Goal: Information Seeking & Learning: Find specific fact

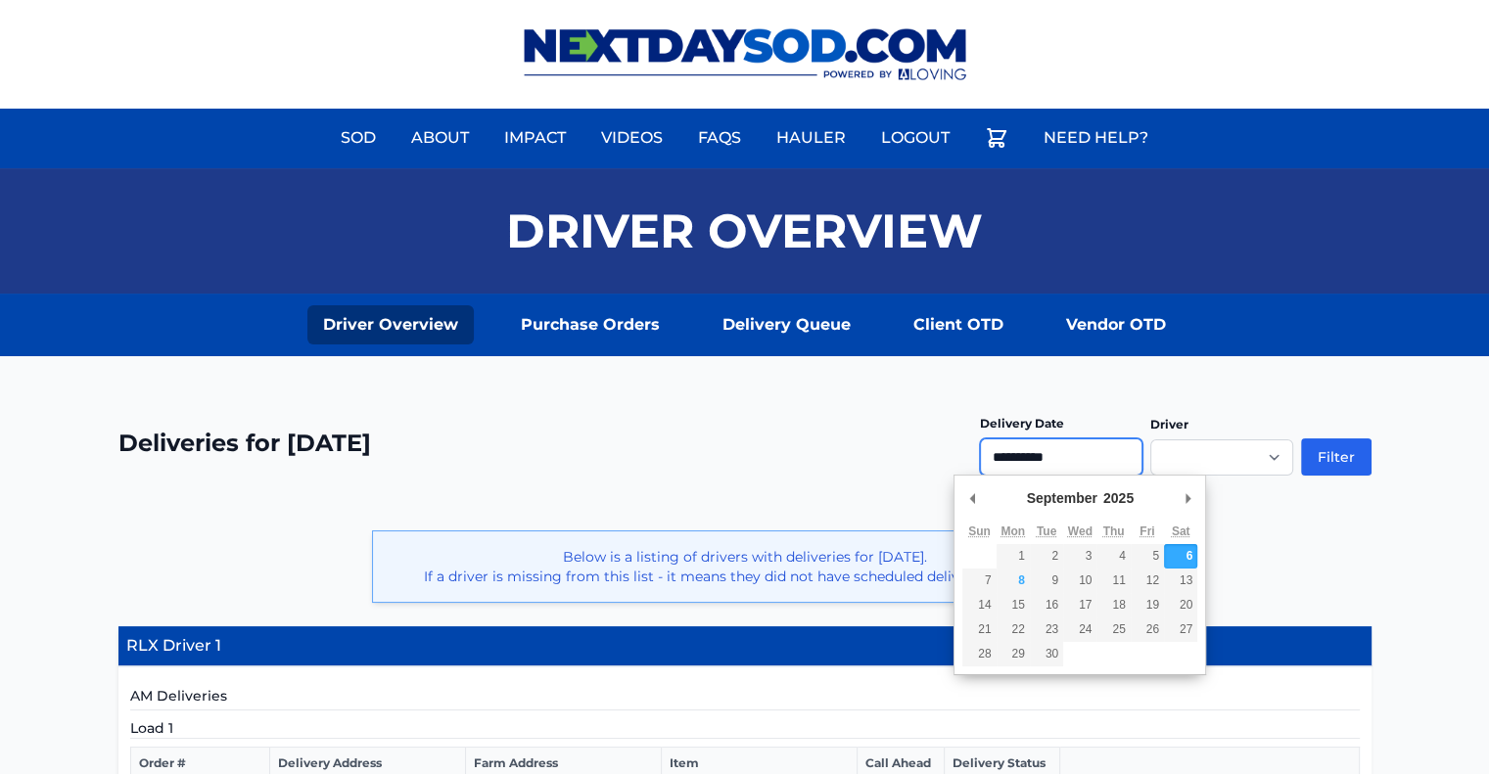
click at [1053, 459] on input "**********" at bounding box center [1061, 457] width 163 height 37
type input "**********"
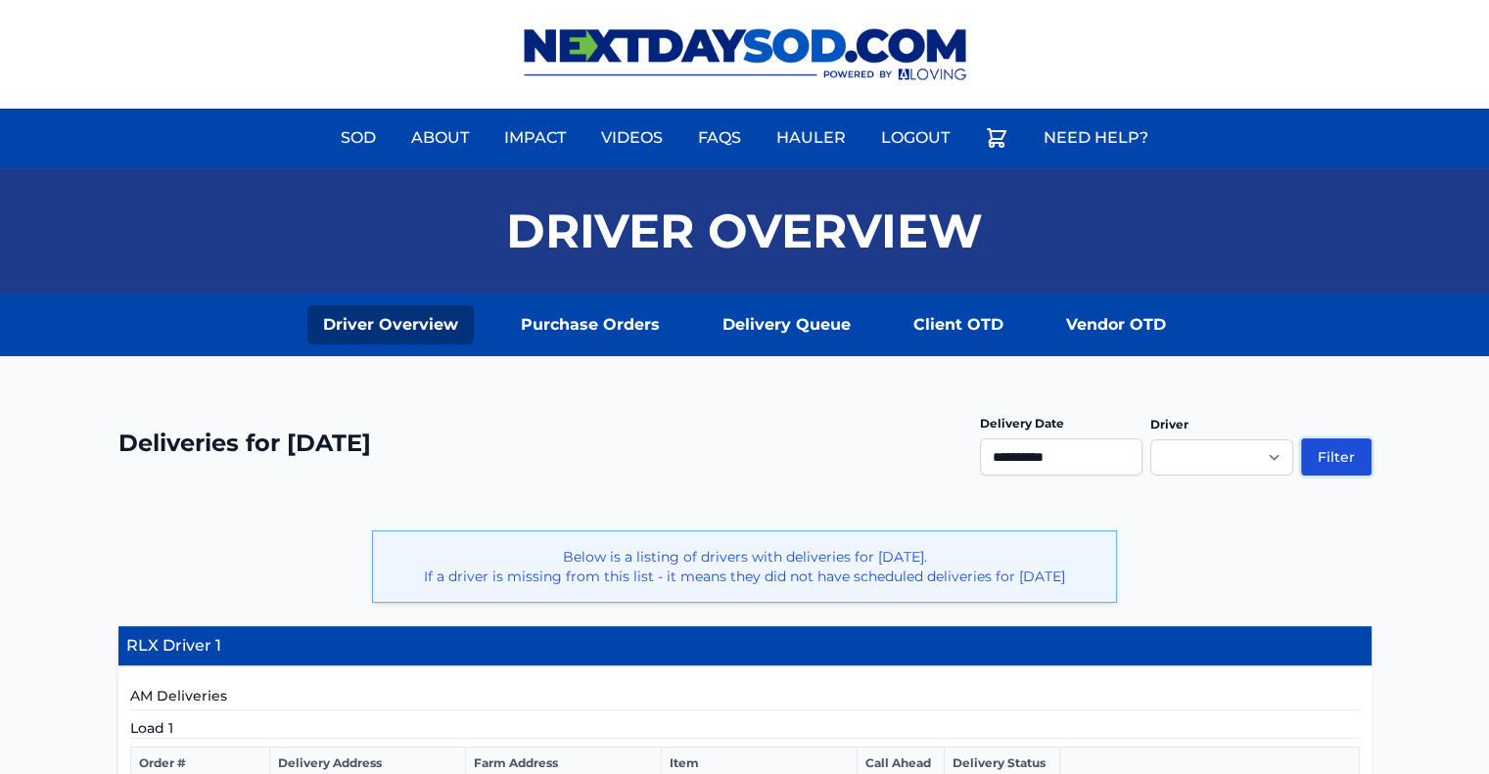
click at [1332, 454] on button "Filter" at bounding box center [1336, 457] width 70 height 37
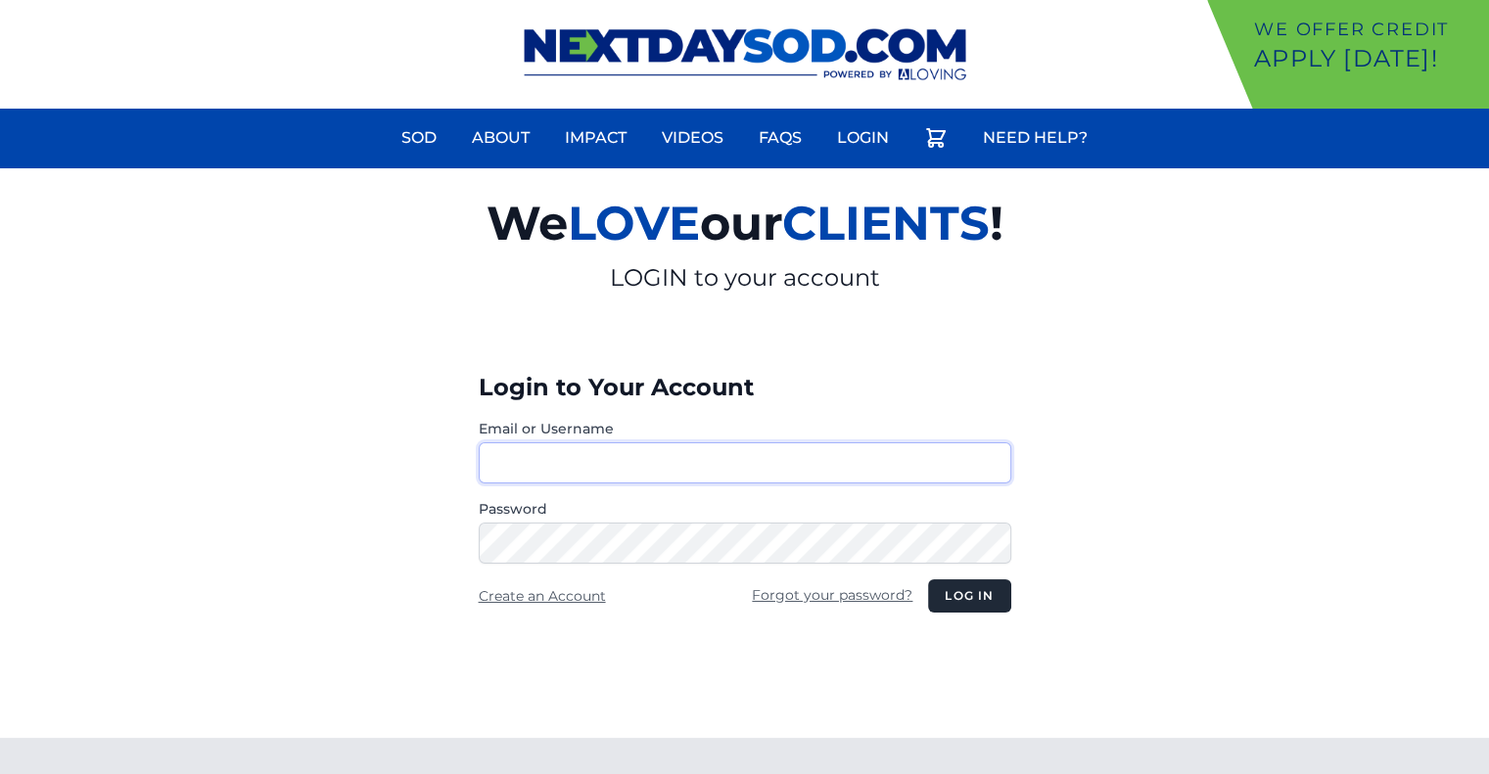
click at [928, 580] on button "Log in" at bounding box center [969, 596] width 82 height 33
type input "********"
click at [958, 595] on button "Log in" at bounding box center [969, 596] width 82 height 33
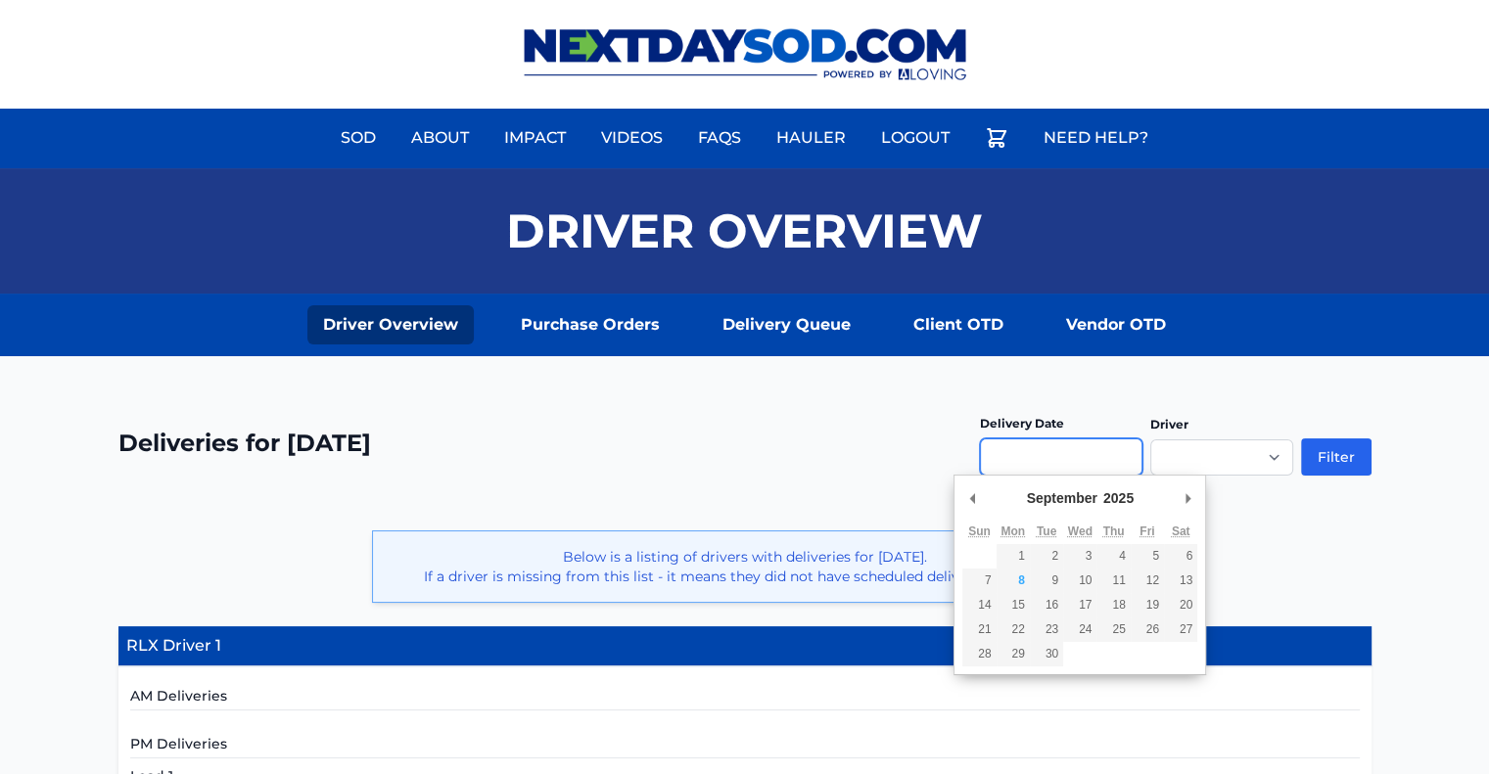
click at [1025, 457] on input "Use the arrow keys to pick a date" at bounding box center [1061, 457] width 163 height 37
type input "**********"
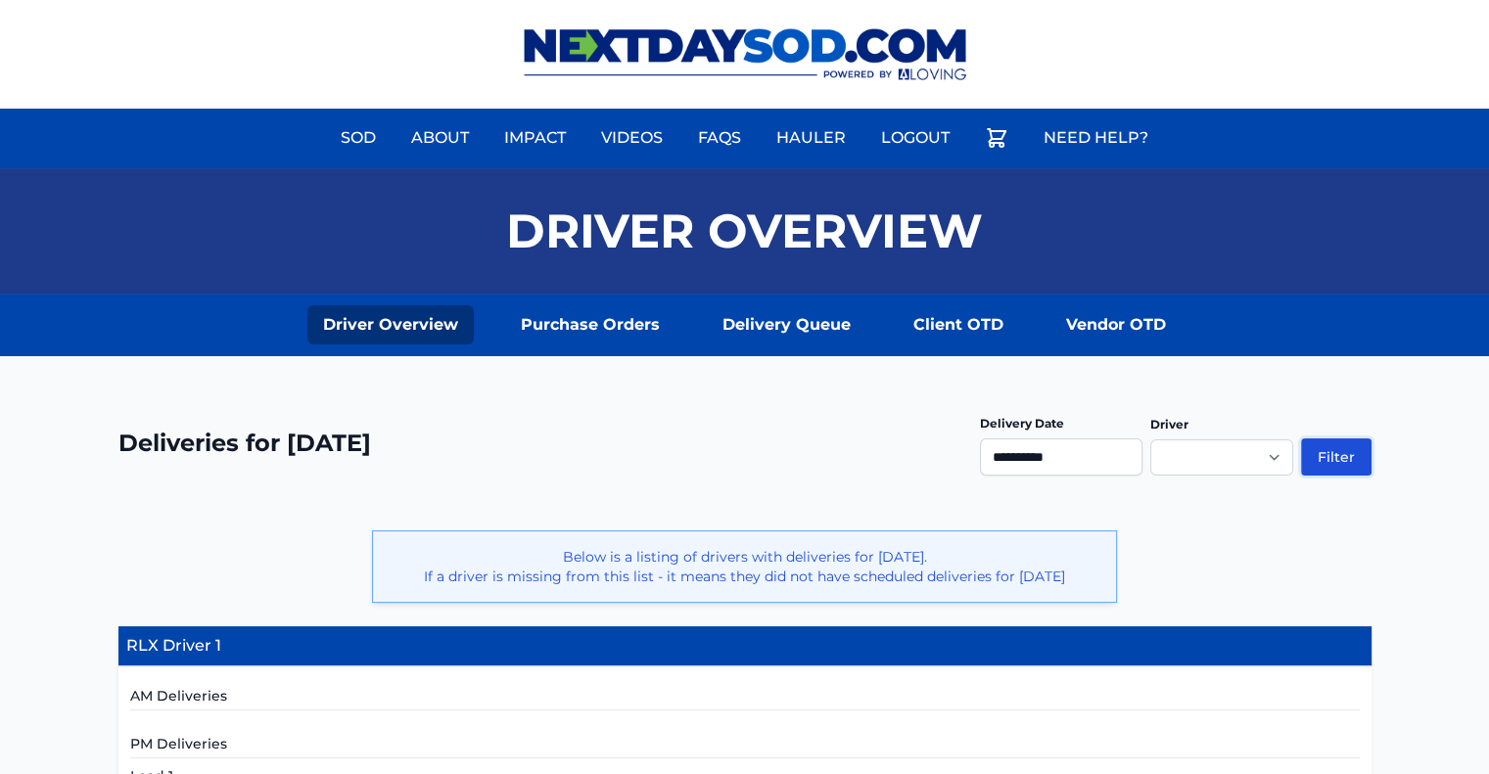
click at [1324, 454] on button "Filter" at bounding box center [1336, 457] width 70 height 37
click at [1342, 457] on button "Filter" at bounding box center [1336, 457] width 70 height 37
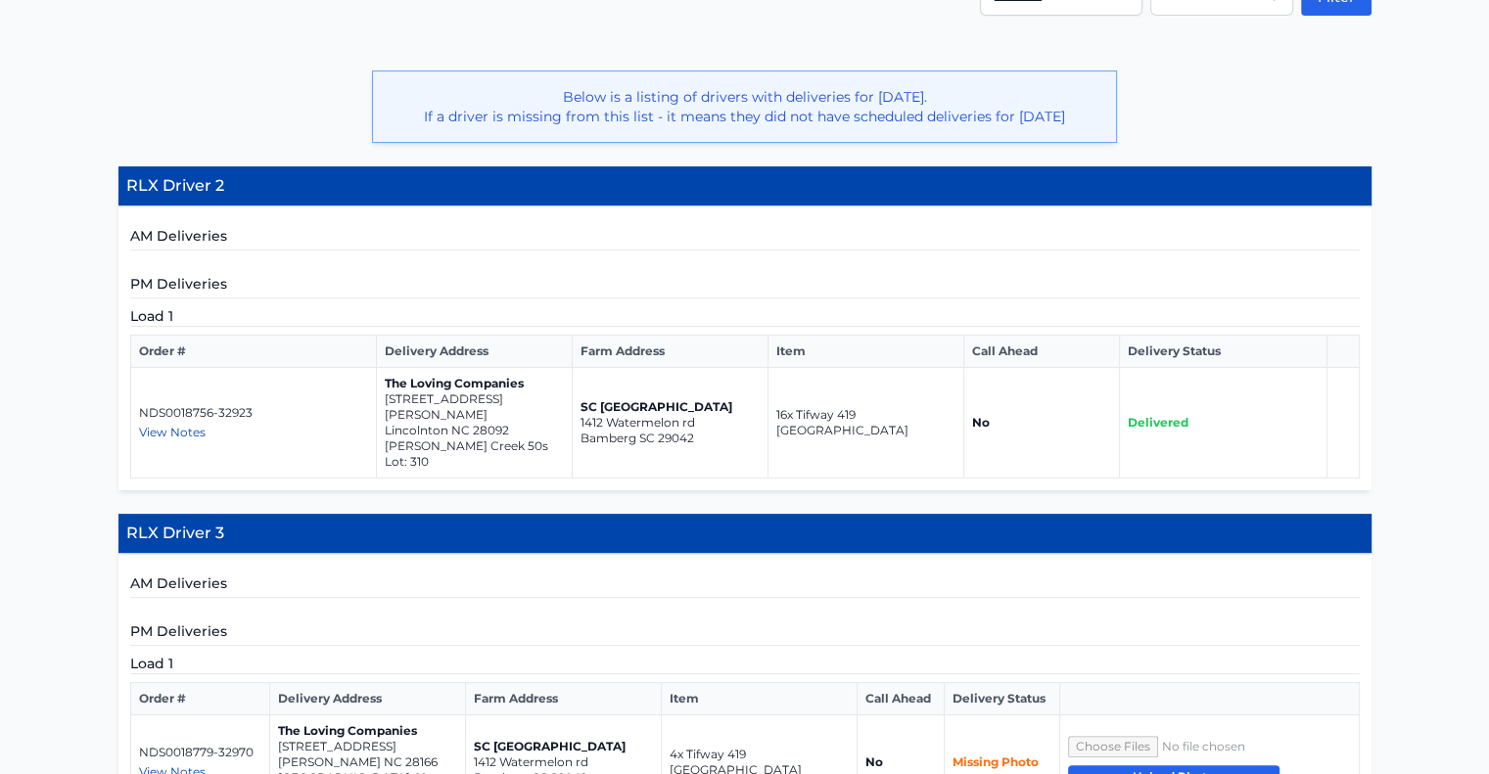
scroll to position [490, 0]
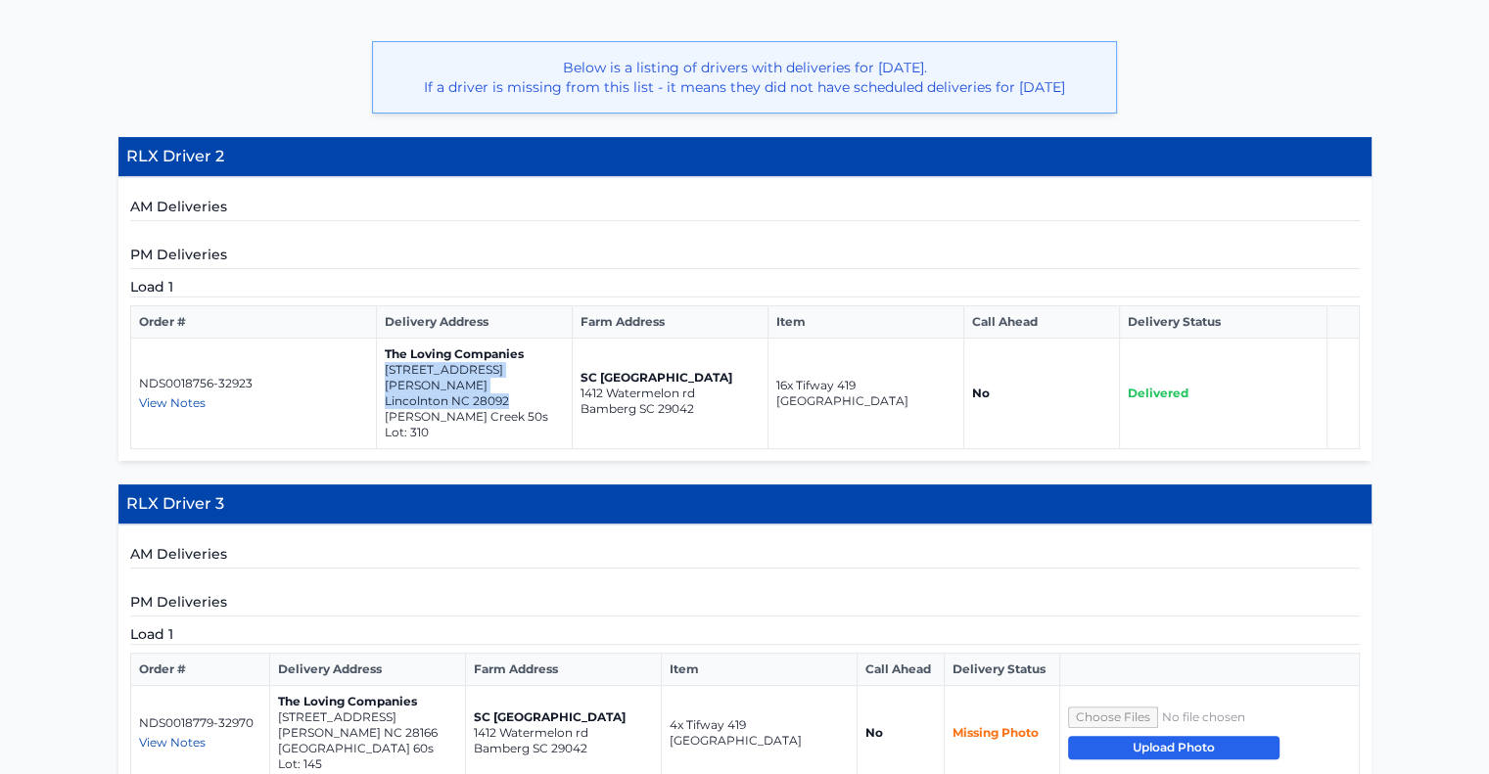
drag, startPoint x: 508, startPoint y: 399, endPoint x: 386, endPoint y: 383, distance: 123.5
click at [386, 383] on td "The Loving Companies 4595 Harris Elliot Road Lincolnton NC 28092 Clark Creek 50…" at bounding box center [475, 394] width 196 height 111
copy td "4595 Harris Elliot Road Lincolnton NC 28092"
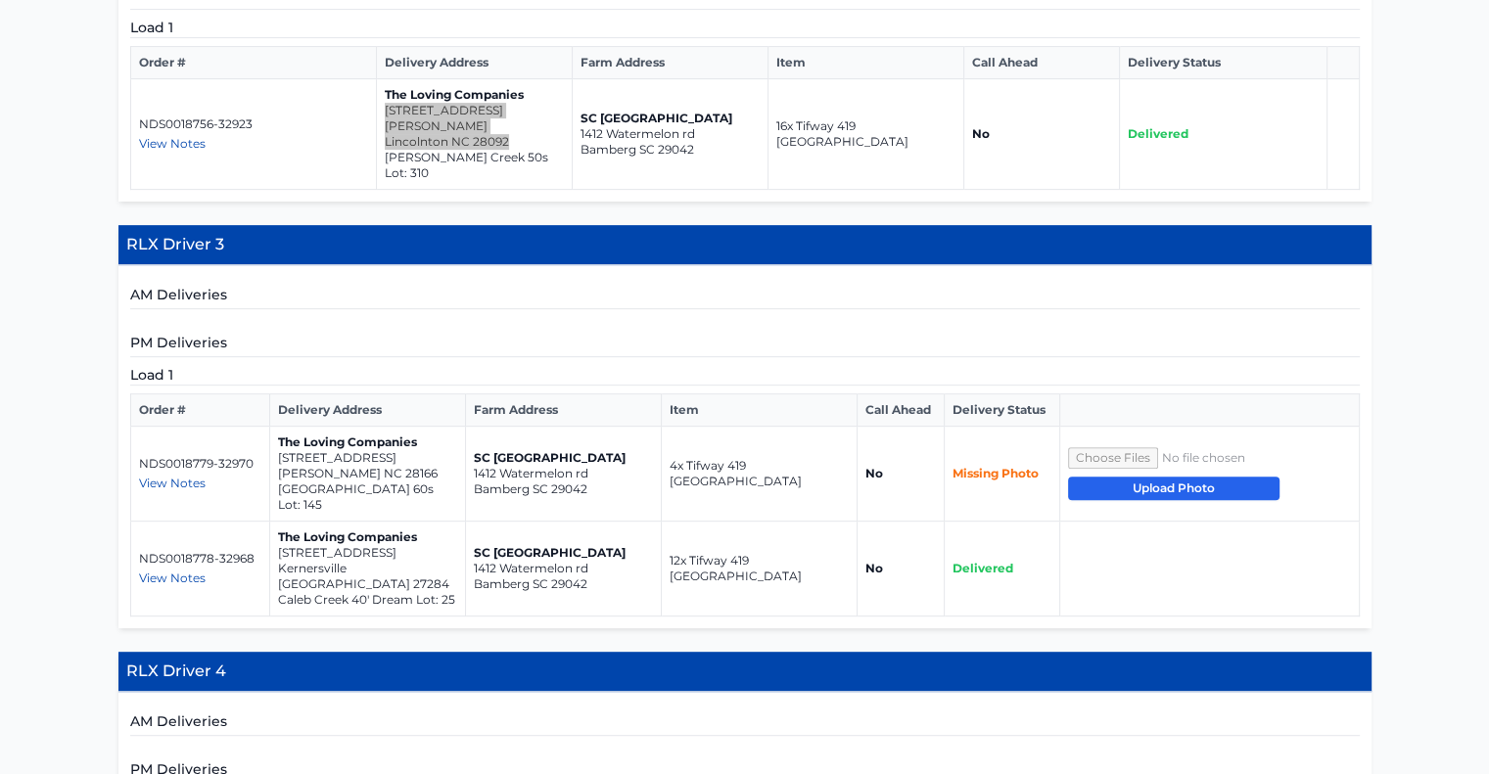
scroll to position [783, 0]
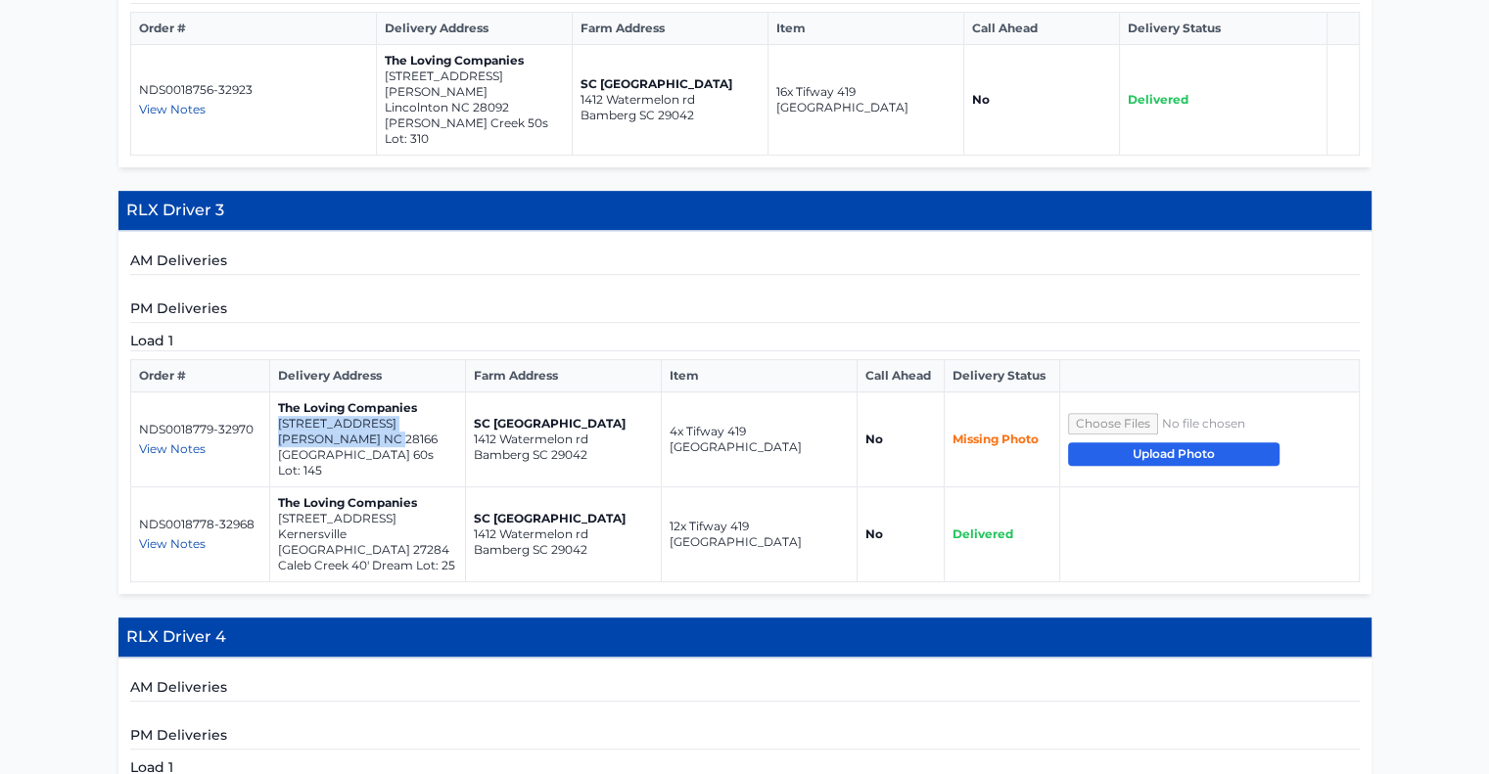
drag, startPoint x: 395, startPoint y: 422, endPoint x: 278, endPoint y: 411, distance: 117.0
click at [278, 411] on td "The Loving Companies 203 Asmodean Lane Troutman NC 28166 Falls Cove 60s Lot: 145" at bounding box center [368, 440] width 196 height 95
copy td "203 Asmodean Lane Troutman NC 28166"
drag, startPoint x: 409, startPoint y: 500, endPoint x: 278, endPoint y: 489, distance: 131.7
click at [278, 489] on td "The Loving Companies 1785 Mallard Drive Kernersville NC 27284 Caleb Creek 40' D…" at bounding box center [368, 535] width 196 height 95
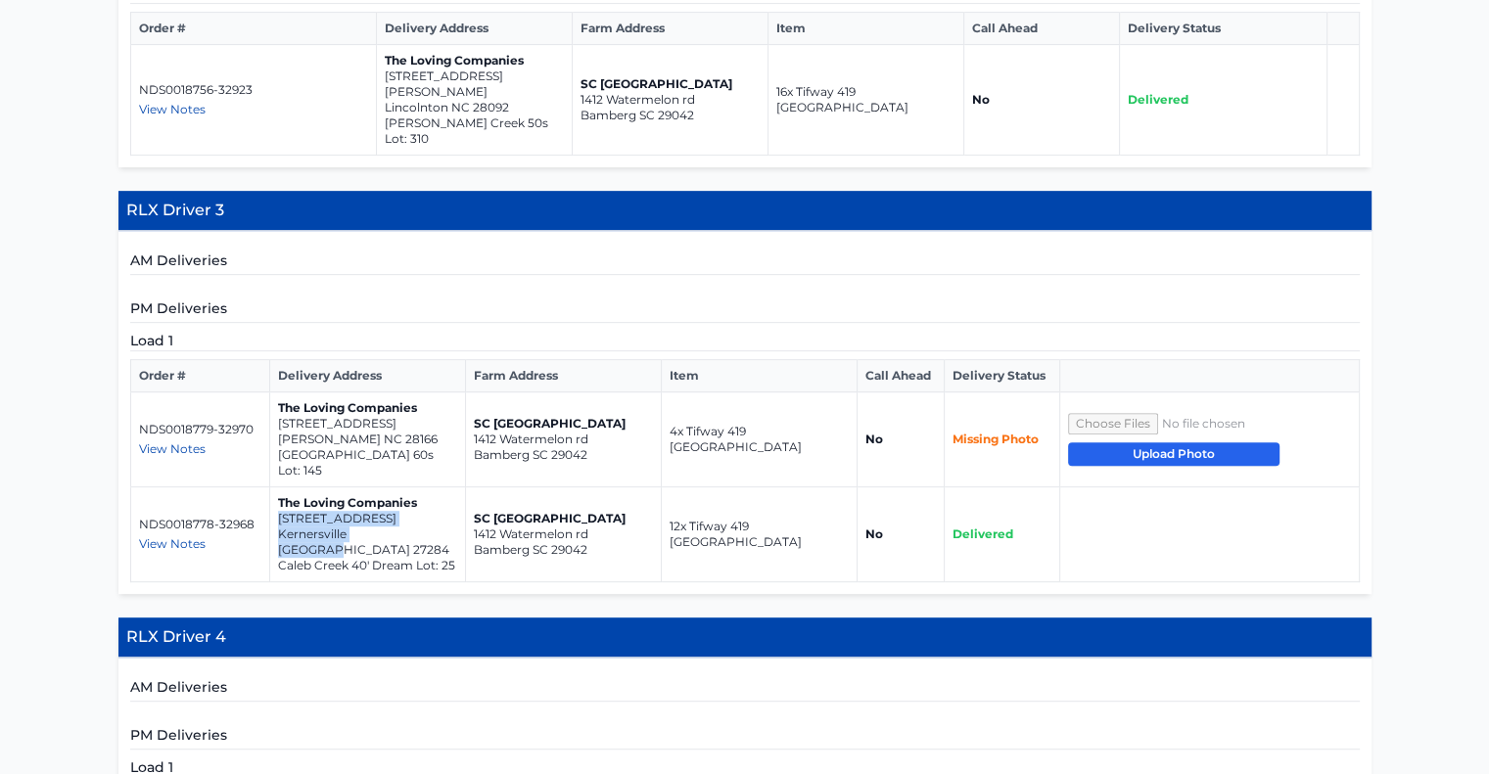
copy td "1785 Mallard Drive Kernersville NC 27284"
drag, startPoint x: 397, startPoint y: 424, endPoint x: 274, endPoint y: 412, distance: 123.0
click at [274, 412] on td "The Loving Companies 203 Asmodean Lane Troutman NC 28166 Falls Cove 60s Lot: 145" at bounding box center [368, 440] width 196 height 95
copy td "203 Asmodean Lane Troutman NC 28166"
click at [398, 429] on td "The Loving Companies 203 Asmodean Lane Troutman NC 28166 Falls Cove 60s Lot: 145" at bounding box center [368, 440] width 196 height 95
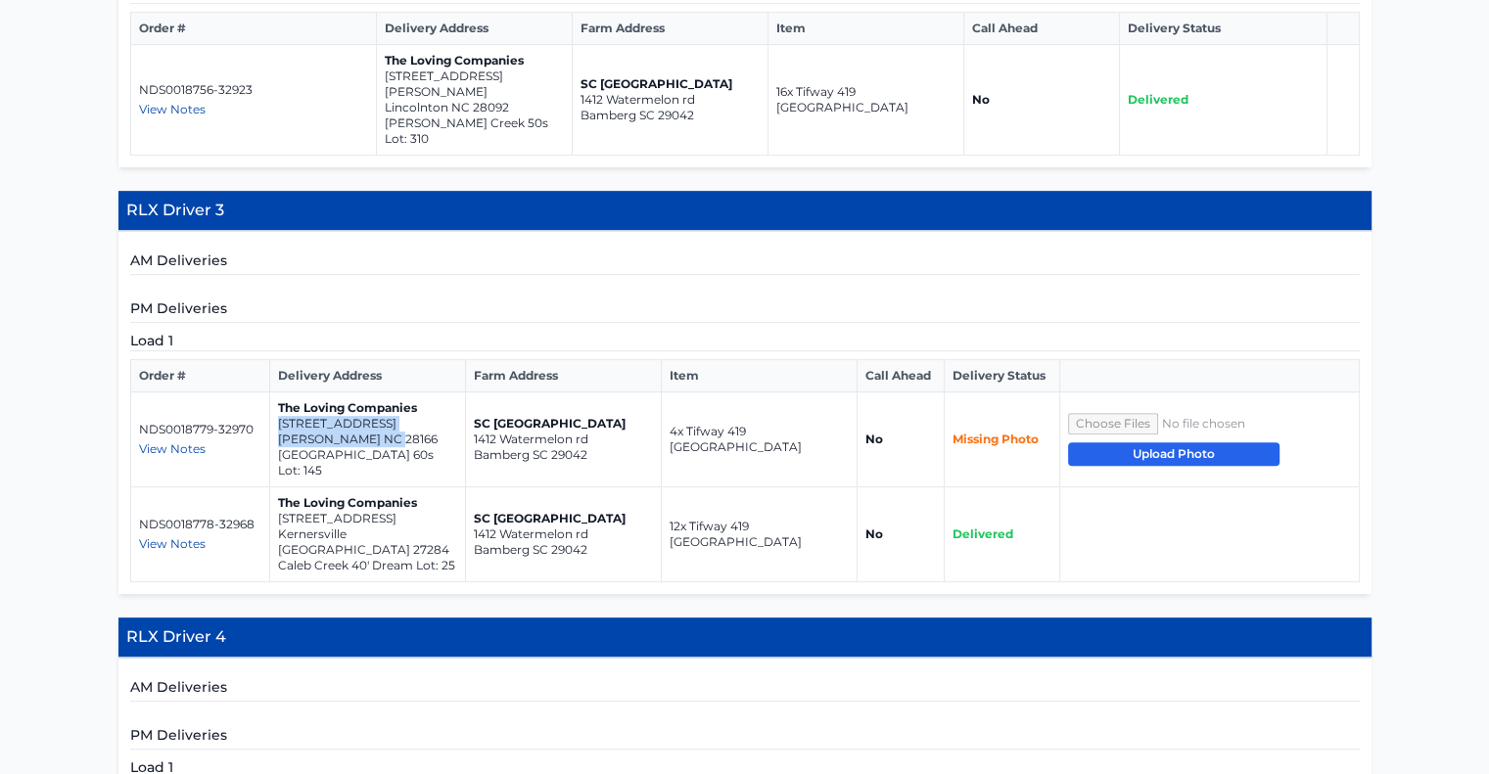
copy td "203 Asmodean Lane Troutman NC 28166"
drag, startPoint x: 411, startPoint y: 500, endPoint x: 271, endPoint y: 493, distance: 140.2
click at [271, 493] on td "The Loving Companies 1785 Mallard Drive Kernersville NC 27284 Caleb Creek 40' D…" at bounding box center [368, 535] width 196 height 95
copy td "1785 Mallard Drive Kernersville NC 27284"
click at [177, 537] on span "View Notes" at bounding box center [172, 544] width 67 height 15
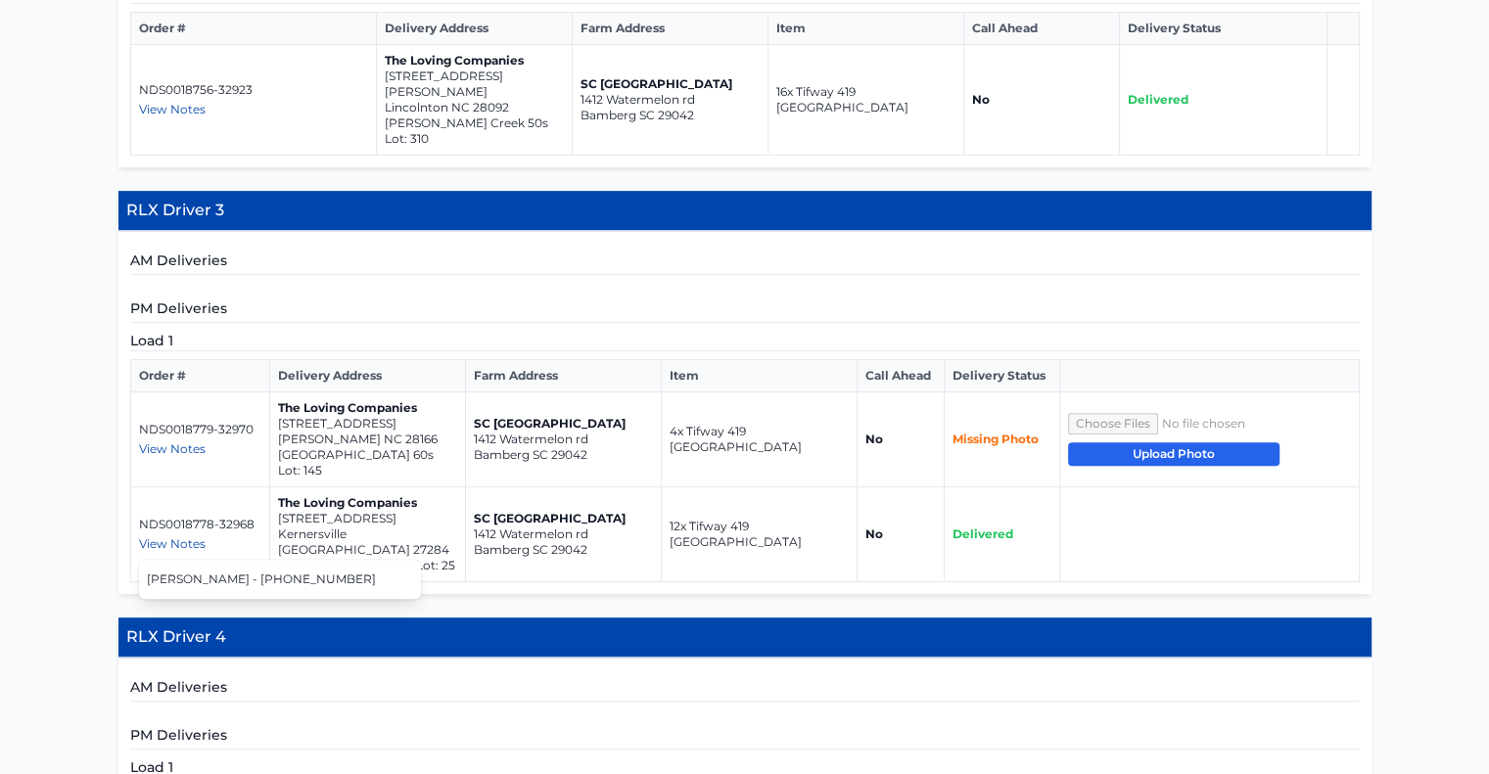
click at [176, 442] on span "View Notes" at bounding box center [172, 449] width 67 height 15
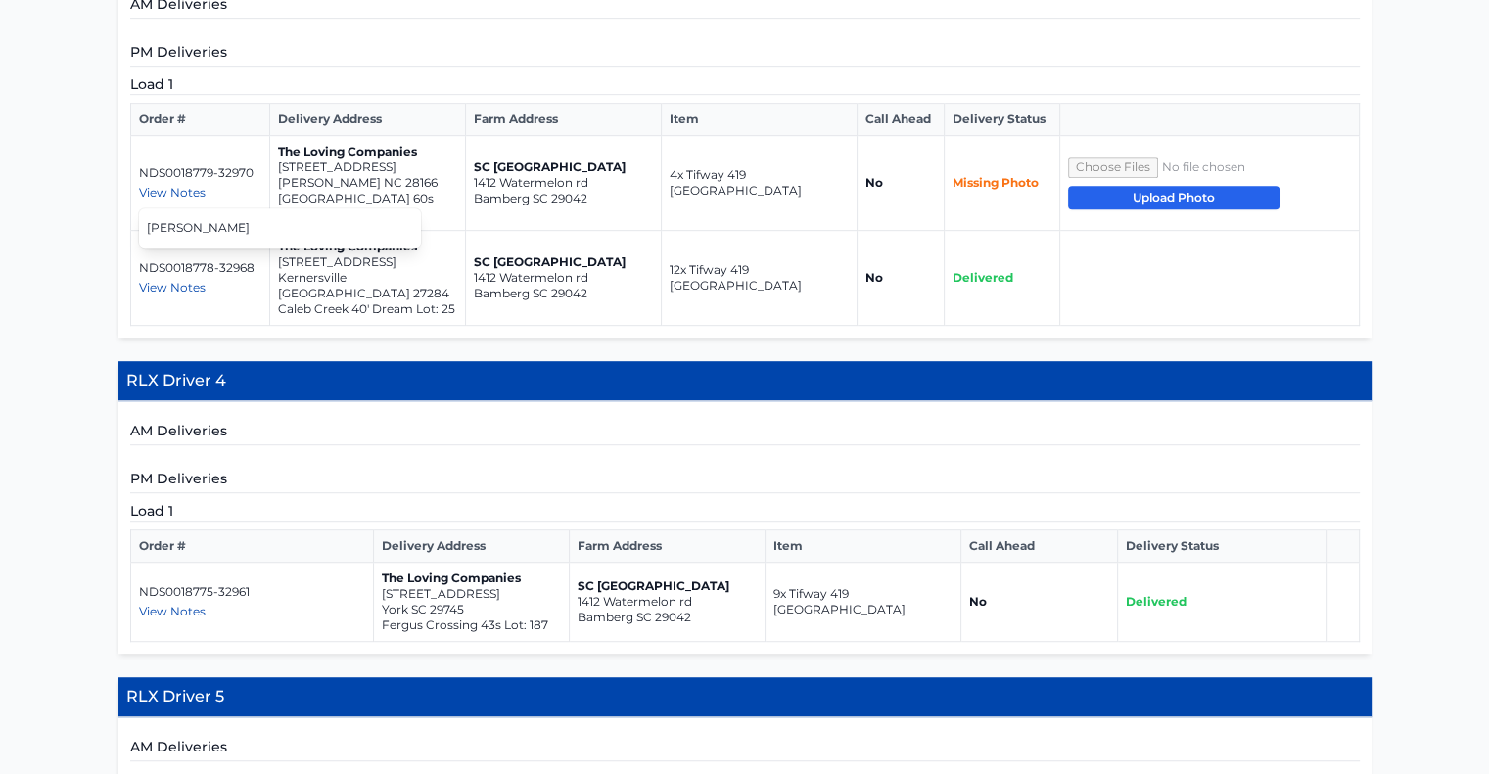
scroll to position [1077, 0]
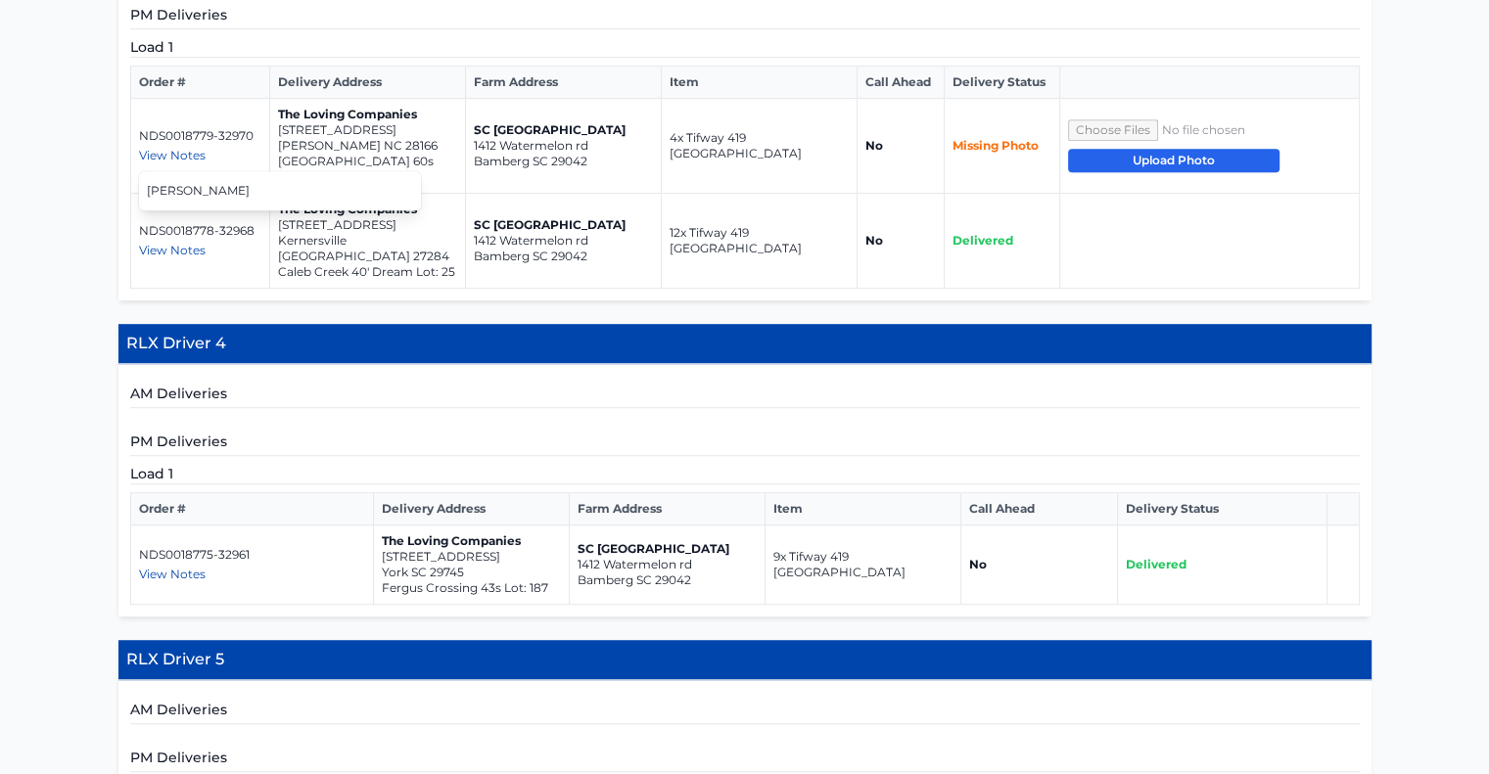
click at [189, 567] on span "View Notes" at bounding box center [172, 574] width 67 height 15
drag, startPoint x: 466, startPoint y: 520, endPoint x: 384, endPoint y: 508, distance: 83.1
click at [384, 526] on td "The Loving Companies 456 Court House Avenue York SC 29745 Fergus Crossing 43s L…" at bounding box center [471, 565] width 196 height 79
copy td "456 Court House Avenue York SC 29745"
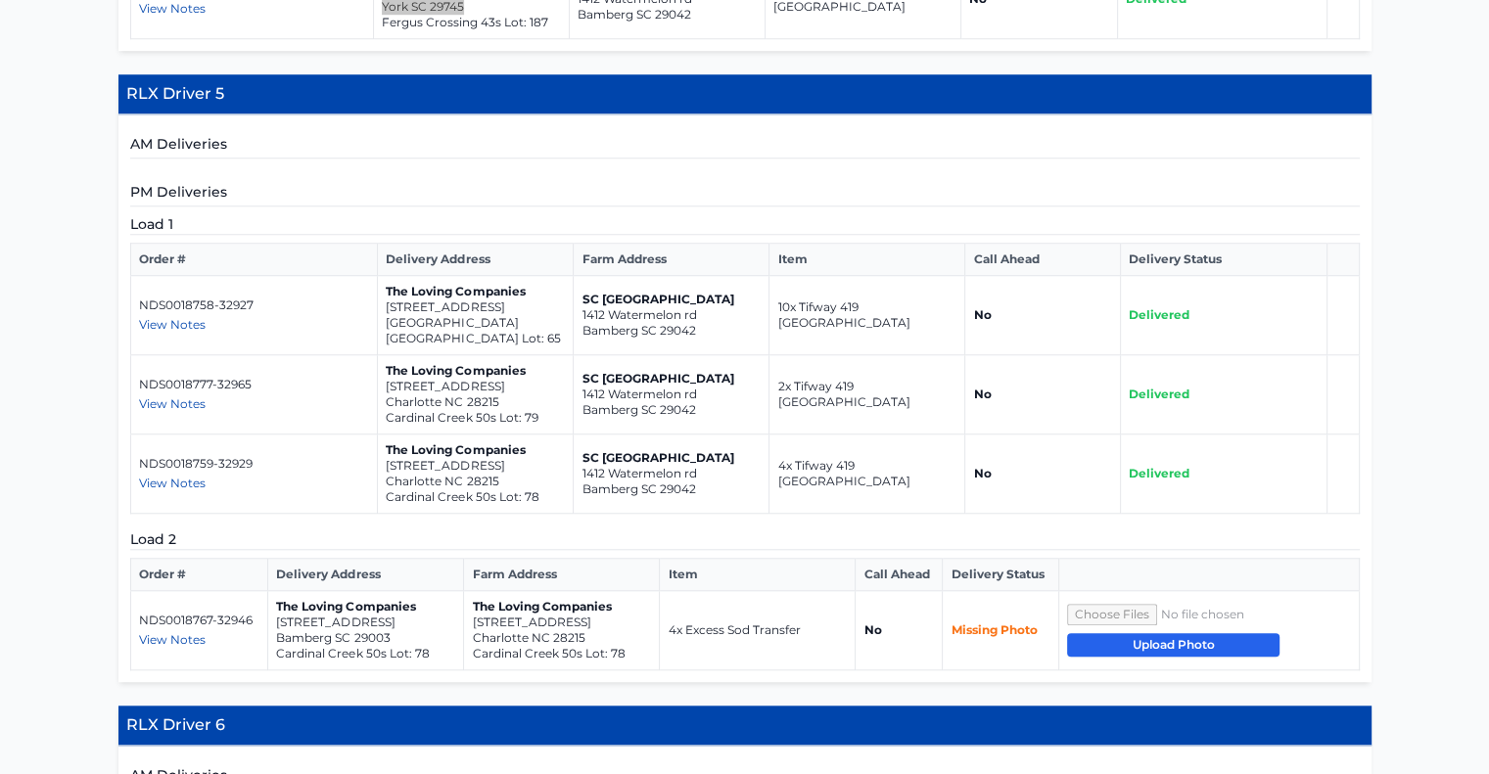
scroll to position [1665, 0]
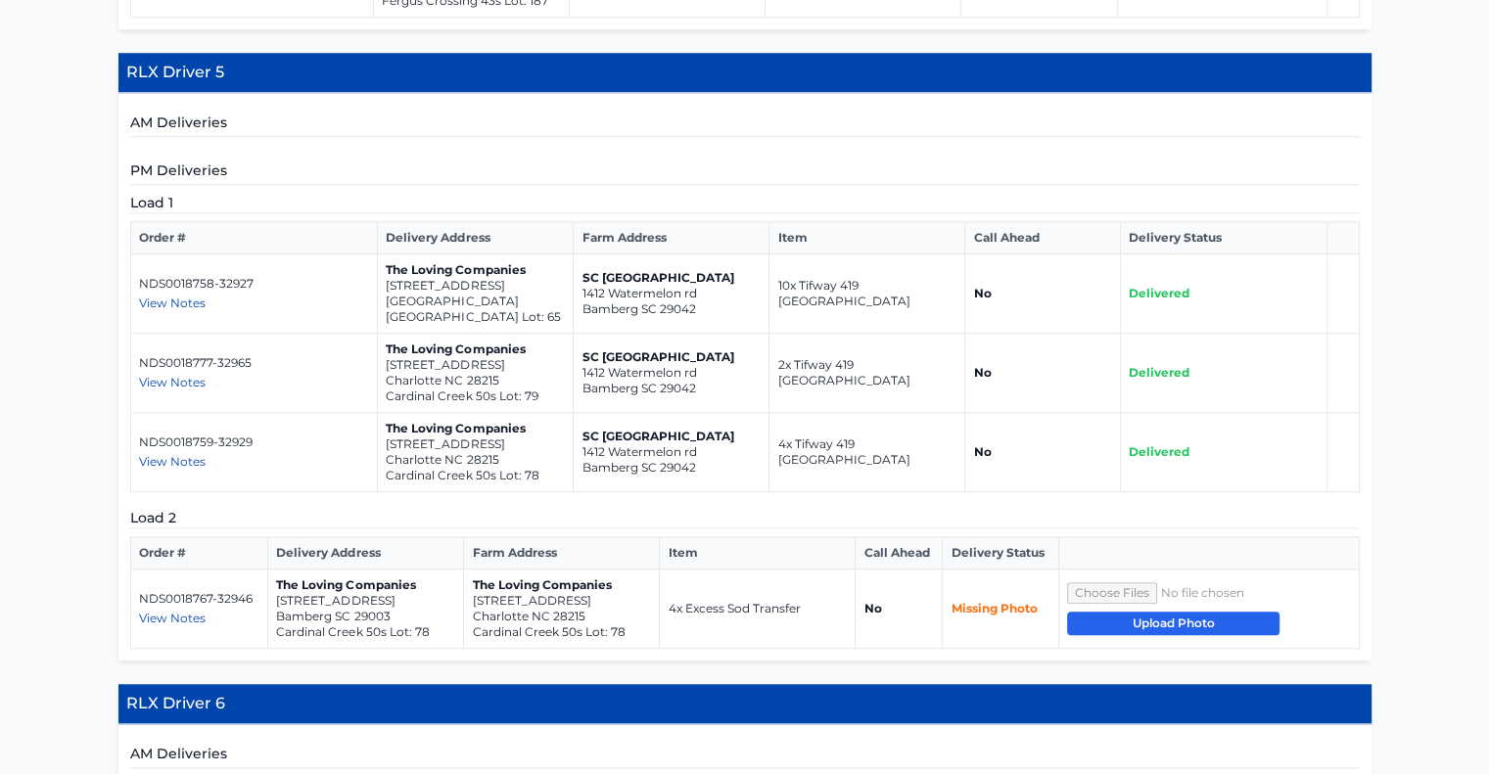
click at [186, 375] on span "View Notes" at bounding box center [172, 382] width 67 height 15
click at [188, 454] on span "View Notes" at bounding box center [172, 461] width 67 height 15
click at [179, 611] on span "View Notes" at bounding box center [172, 618] width 67 height 15
drag, startPoint x: 517, startPoint y: 248, endPoint x: 384, endPoint y: 240, distance: 133.4
click at [384, 255] on td "The Loving Companies 1307 Yellow Springs Drive Huntersville NC 28078 Spring Gro…" at bounding box center [476, 294] width 196 height 79
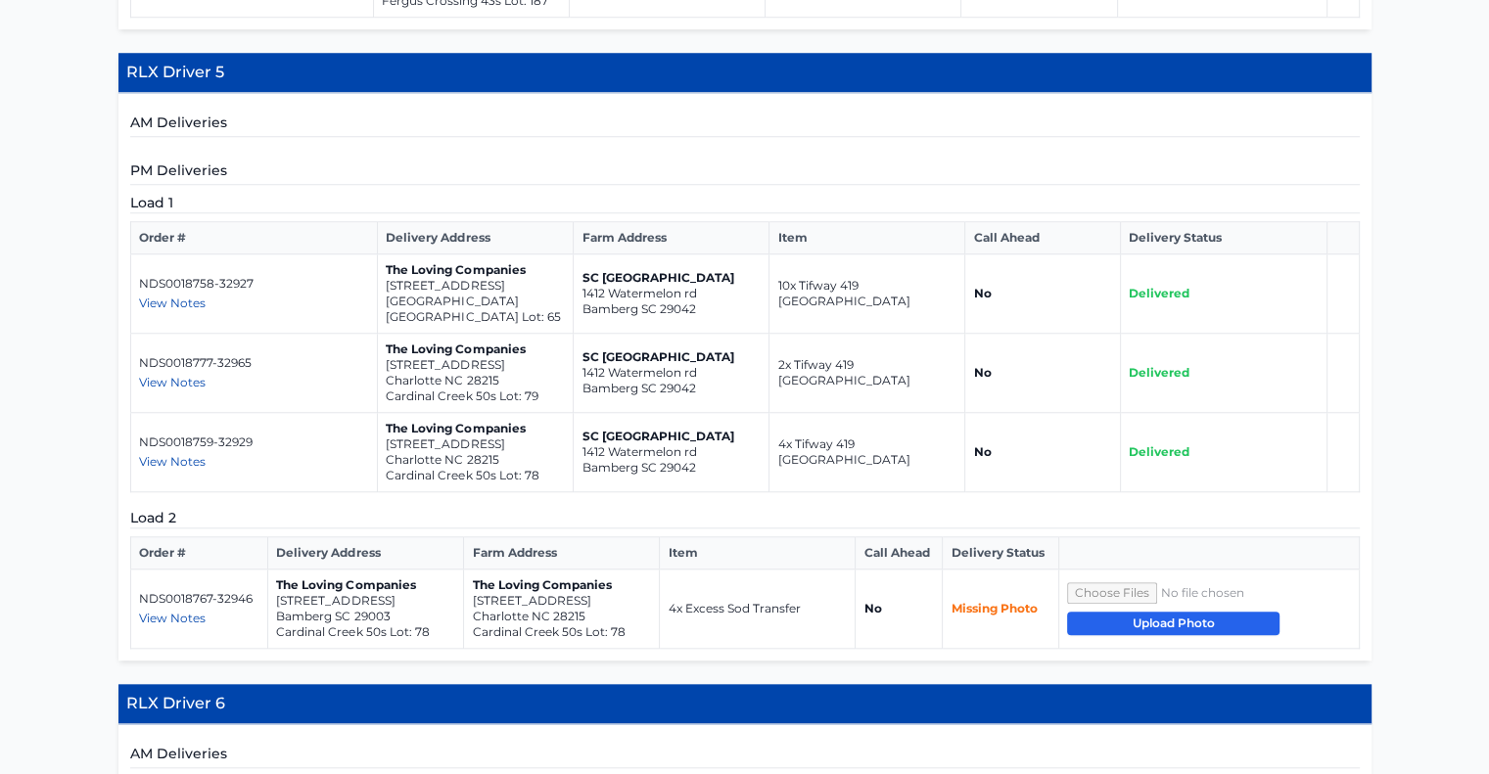
copy td "1307 Yellow Springs Drive Huntersville NC 28078"
drag, startPoint x: 497, startPoint y: 333, endPoint x: 378, endPoint y: 318, distance: 120.4
click at [378, 334] on td "The Loving Companies 11136 Cardinal Creek Avenue Charlotte NC 28215 Cardinal Cr…" at bounding box center [476, 373] width 196 height 79
copy td "11136 Cardinal Creek Avenue Charlotte NC 28215"
drag, startPoint x: 504, startPoint y: 249, endPoint x: 383, endPoint y: 236, distance: 122.1
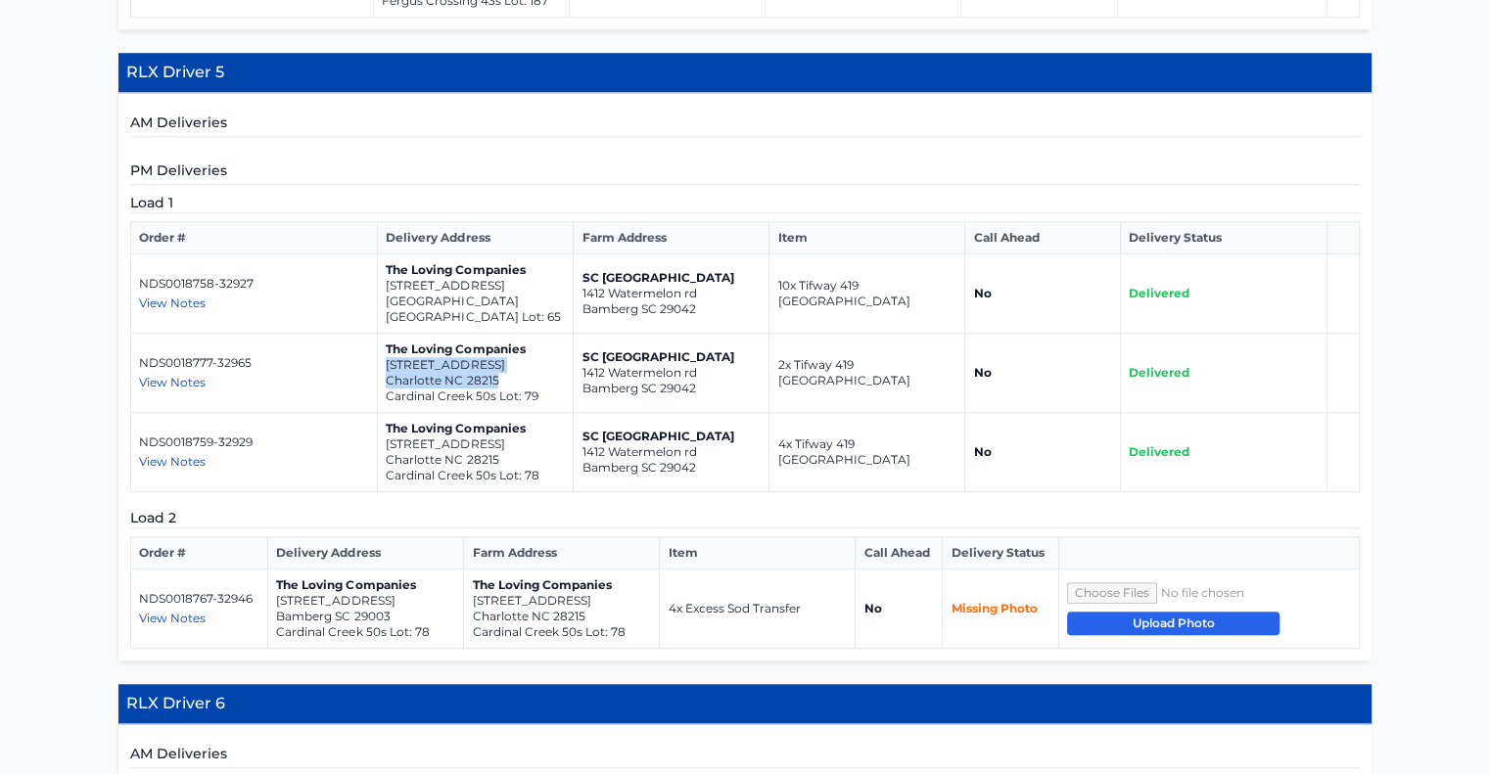
click at [383, 255] on td "The Loving Companies 1307 Yellow Springs Drive Huntersville NC 28078 Spring Gro…" at bounding box center [476, 294] width 196 height 79
copy td "1307 Yellow Springs Drive Huntersville NC 28078"
drag, startPoint x: 497, startPoint y: 331, endPoint x: 380, endPoint y: 321, distance: 117.9
click at [380, 334] on td "The Loving Companies 11136 Cardinal Creek Avenue Charlotte NC 28215 Cardinal Cr…" at bounding box center [476, 373] width 196 height 79
drag, startPoint x: 497, startPoint y: 409, endPoint x: 382, endPoint y: 393, distance: 116.7
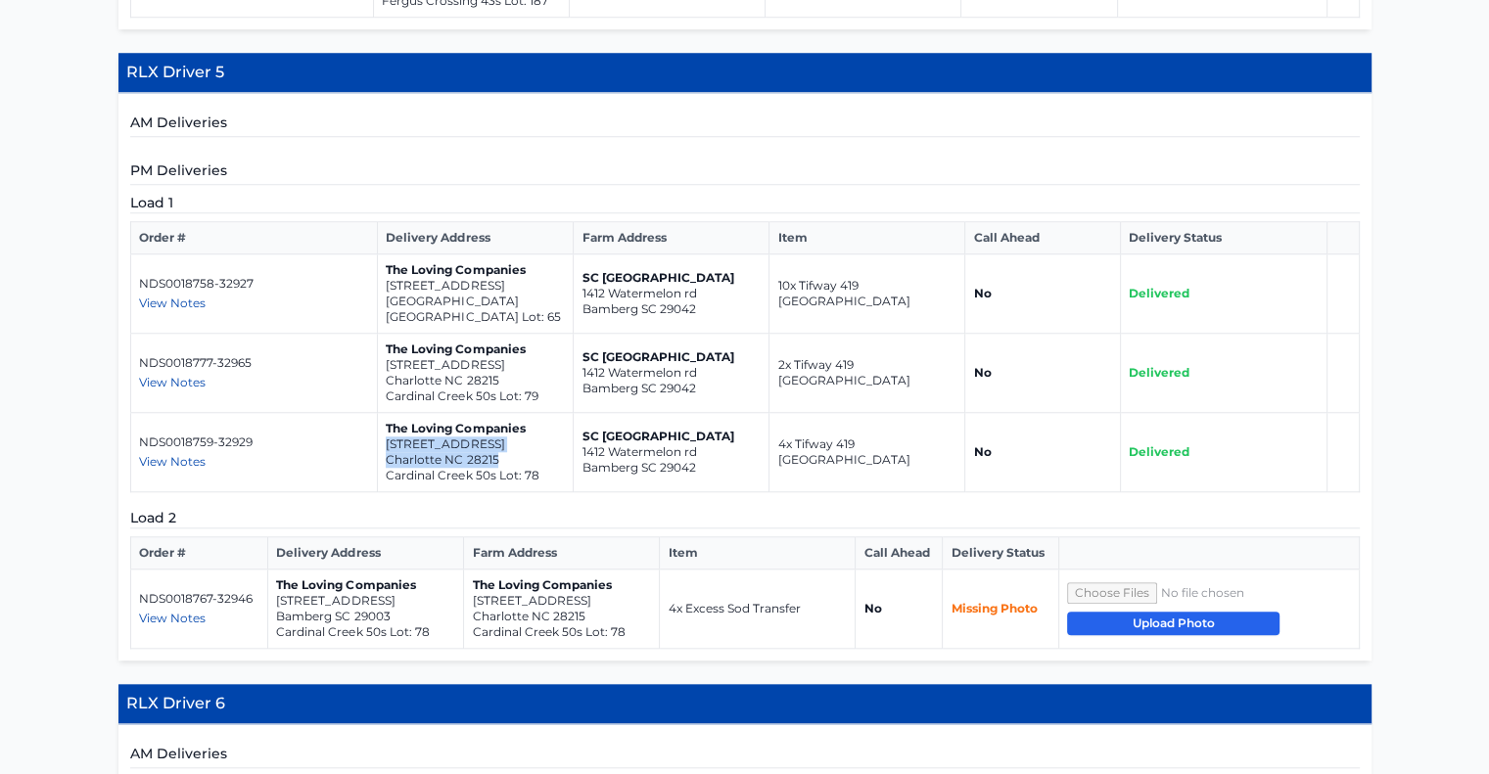
click at [382, 413] on td "The Loving Companies 11132 Cardinal Creek Avenue Charlotte NC 28215 Cardinal Cr…" at bounding box center [476, 452] width 196 height 79
click at [177, 611] on span "View Notes" at bounding box center [172, 618] width 67 height 15
